Goal: Task Accomplishment & Management: Use online tool/utility

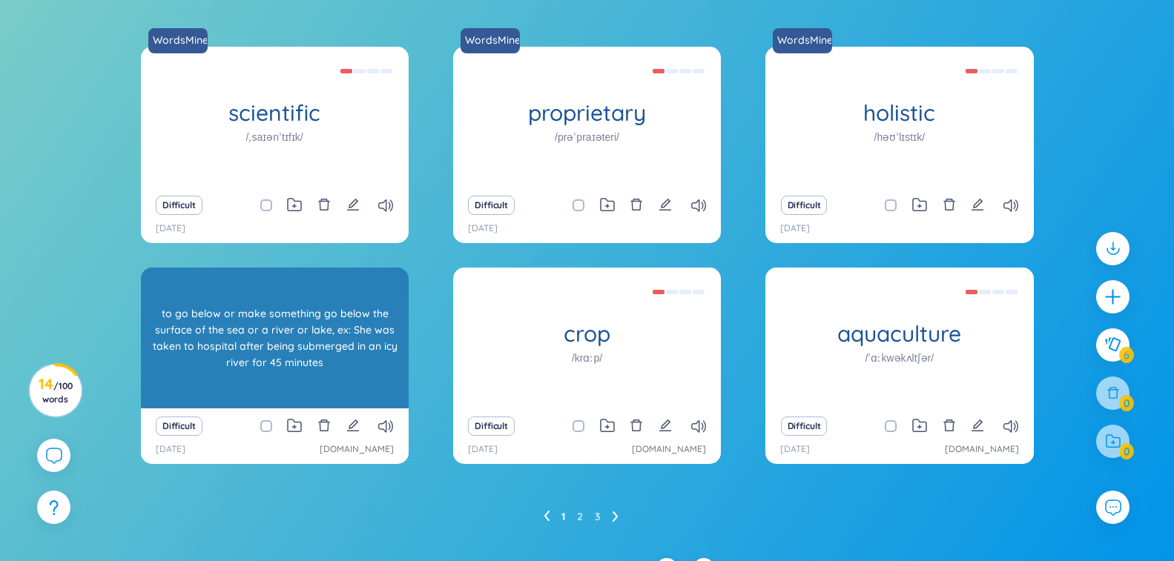
scroll to position [74, 0]
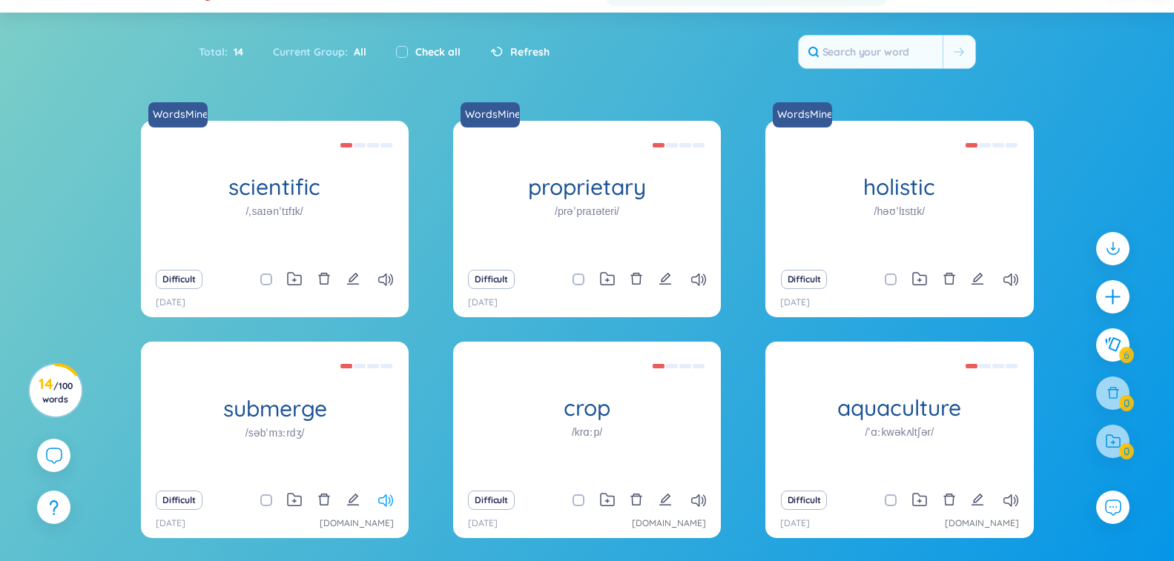
click at [384, 502] on icon at bounding box center [385, 501] width 15 height 13
click at [388, 495] on icon at bounding box center [385, 501] width 15 height 13
click at [383, 501] on icon at bounding box center [385, 501] width 15 height 13
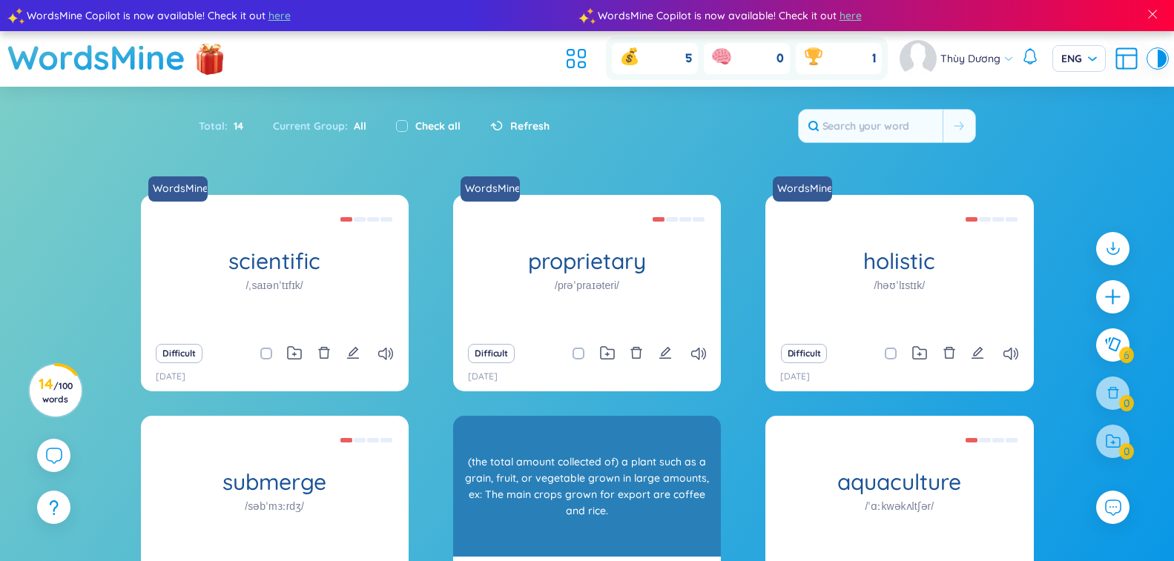
scroll to position [148, 0]
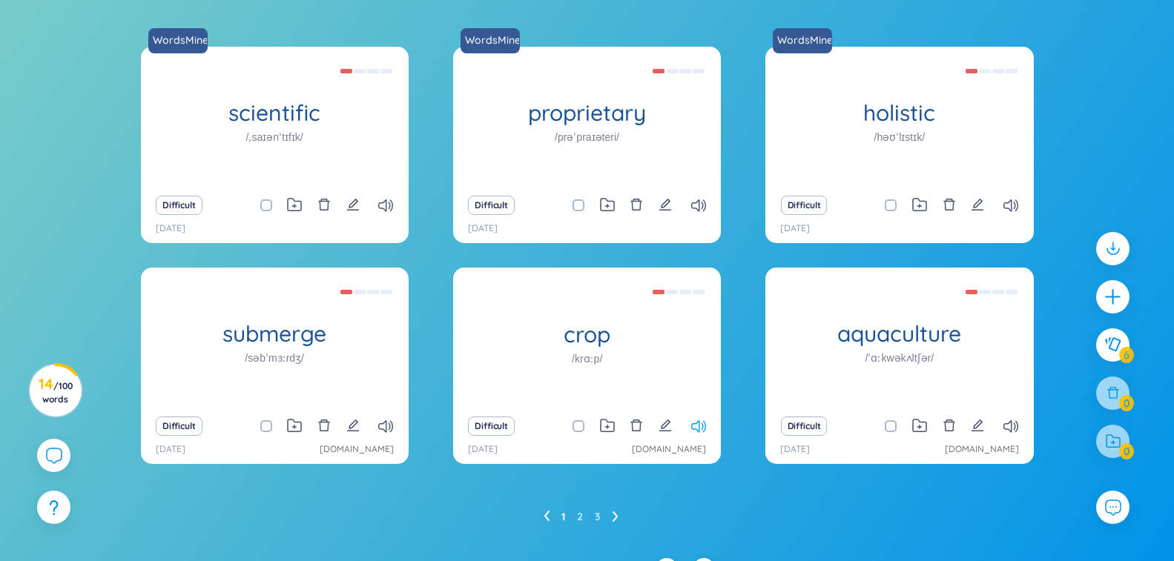
click at [697, 427] on icon at bounding box center [698, 427] width 15 height 13
click at [702, 427] on span at bounding box center [698, 427] width 15 height 13
click at [1013, 431] on icon at bounding box center [1011, 427] width 15 height 13
click at [610, 518] on ul "1 2 3" at bounding box center [587, 517] width 87 height 24
click at [613, 517] on icon at bounding box center [616, 516] width 6 height 11
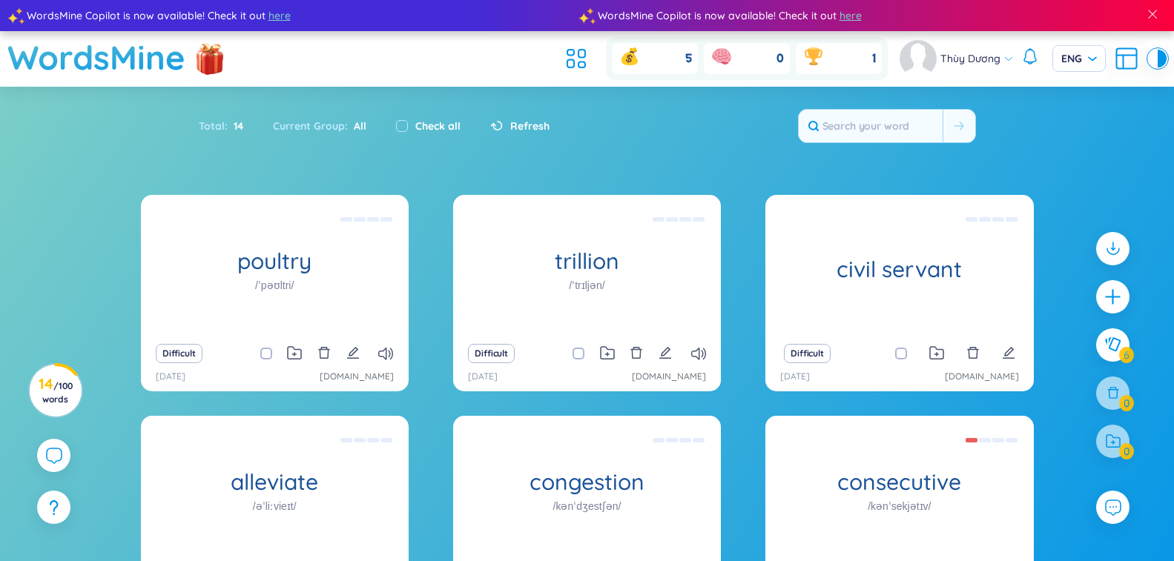
scroll to position [175, 0]
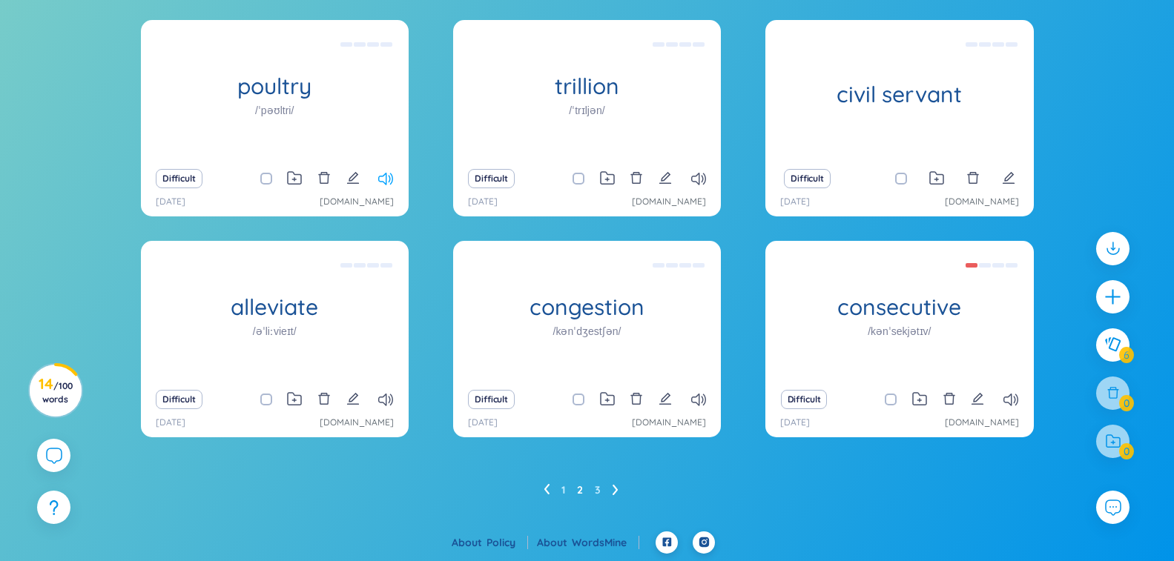
click at [387, 177] on icon at bounding box center [385, 179] width 15 height 13
click at [696, 181] on icon at bounding box center [698, 179] width 15 height 13
click at [380, 403] on icon at bounding box center [385, 400] width 15 height 13
click at [700, 400] on icon at bounding box center [698, 400] width 15 height 13
click at [1013, 396] on icon at bounding box center [1011, 400] width 15 height 13
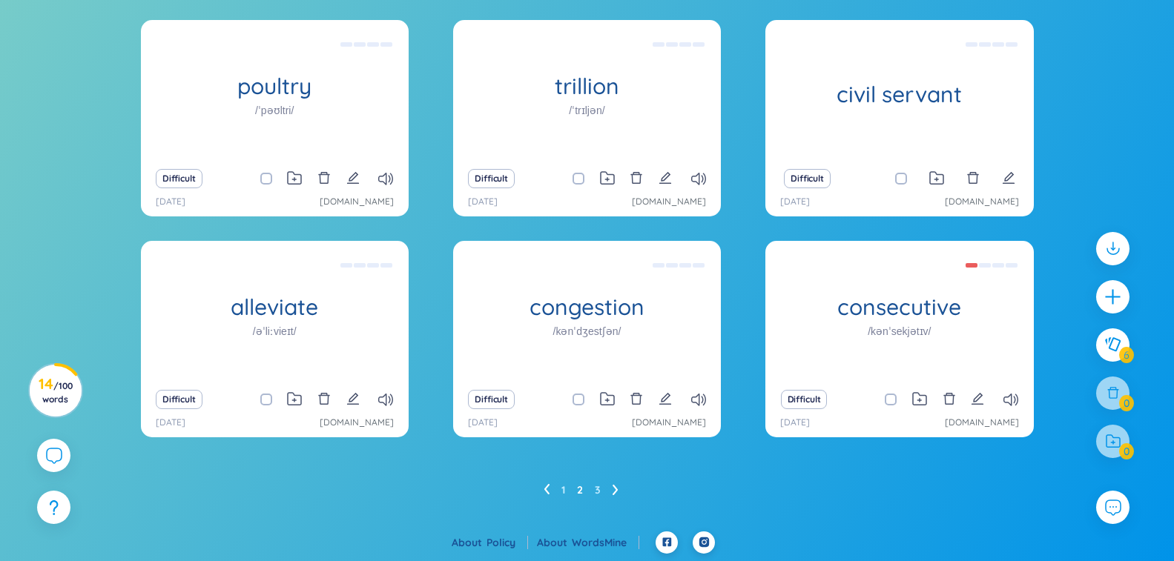
click at [1019, 398] on div "Difficult" at bounding box center [899, 399] width 253 height 21
click at [1015, 401] on icon at bounding box center [1011, 400] width 15 height 13
click at [618, 489] on icon at bounding box center [616, 489] width 6 height 11
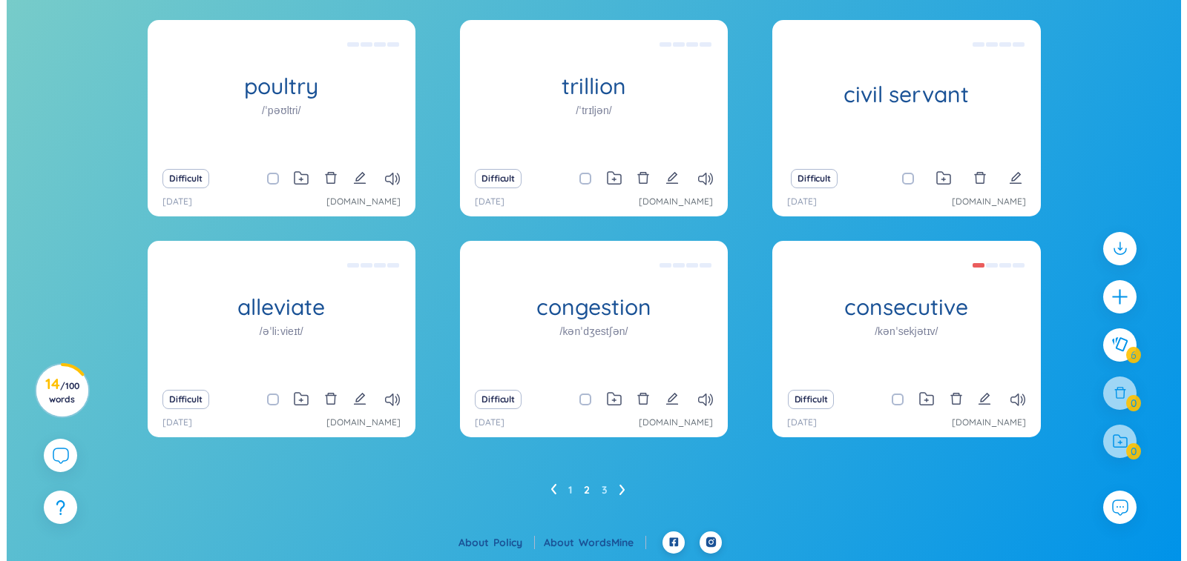
scroll to position [0, 0]
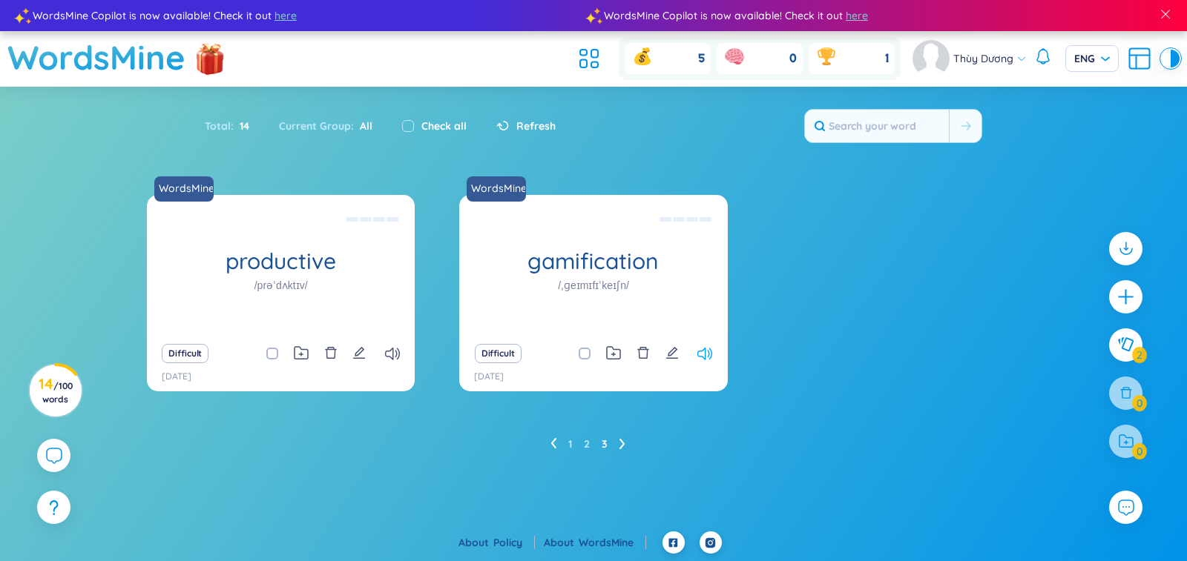
click at [704, 359] on icon at bounding box center [704, 354] width 15 height 13
click at [668, 351] on icon "edit" at bounding box center [671, 352] width 13 height 13
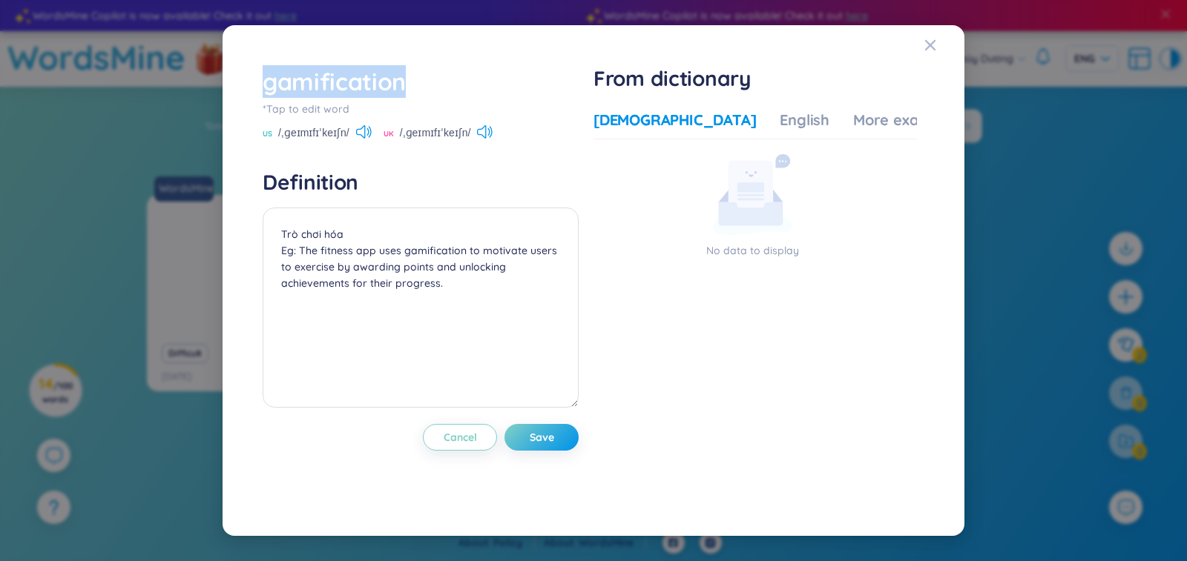
drag, startPoint x: 407, startPoint y: 76, endPoint x: 247, endPoint y: 80, distance: 160.3
click at [247, 80] on div "gamification *Tap to edit word US /ˌɡeɪmɪfɪˈkeɪʃn/ UK /ˌɡeɪmɪfɪˈkeɪʃn/ Definiti…" at bounding box center [593, 281] width 706 height 476
copy div "gamification"
click at [117, 296] on div "gamification *Tap to edit word US /ˌɡeɪmɪfɪˈkeɪʃn/ UK /ˌɡeɪmɪfɪˈkeɪʃn/ Definiti…" at bounding box center [593, 280] width 1187 height 561
